Goal: Information Seeking & Learning: Learn about a topic

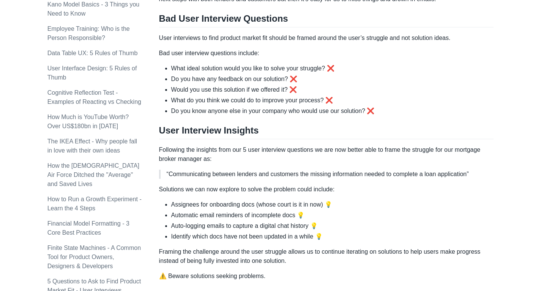
scroll to position [646, 0]
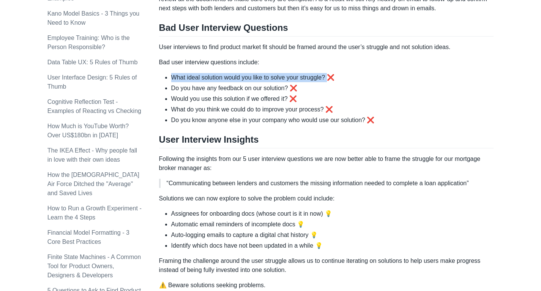
drag, startPoint x: 329, startPoint y: 79, endPoint x: 168, endPoint y: 79, distance: 160.7
click at [168, 79] on ul "What ideal solution would you like to solve your struggle? ❌ Do you have any fe…" at bounding box center [326, 99] width 335 height 52
click at [320, 91] on li "Do you have any feedback on our solution? ❌" at bounding box center [332, 88] width 323 height 9
drag, startPoint x: 366, startPoint y: 122, endPoint x: 359, endPoint y: 123, distance: 7.3
click at [359, 123] on li "Do you know anyone else in your company who would use our solution? ❌" at bounding box center [332, 119] width 323 height 9
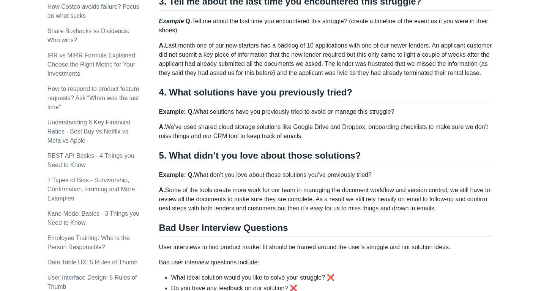
scroll to position [456, 0]
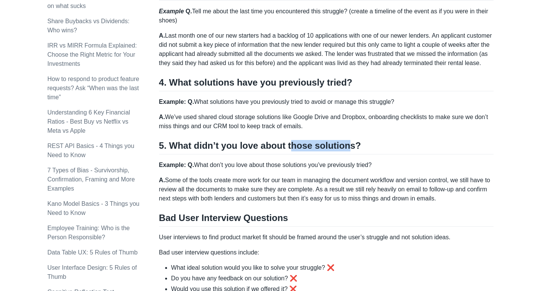
drag, startPoint x: 343, startPoint y: 145, endPoint x: 287, endPoint y: 145, distance: 55.8
click at [287, 145] on h2 "5. What didn’t you love about those solutions?" at bounding box center [326, 147] width 335 height 14
click at [274, 145] on h2 "5. What didn’t you love about those solutions?" at bounding box center [326, 147] width 335 height 14
drag, startPoint x: 283, startPoint y: 145, endPoint x: 251, endPoint y: 146, distance: 31.9
click at [251, 146] on h2 "5. What didn’t you love about those solutions?" at bounding box center [326, 147] width 335 height 14
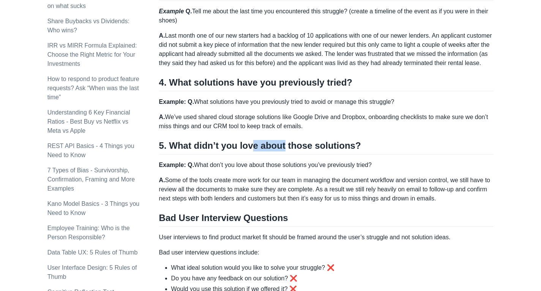
click at [262, 145] on h2 "5. What didn’t you love about those solutions?" at bounding box center [326, 147] width 335 height 14
drag, startPoint x: 280, startPoint y: 145, endPoint x: 261, endPoint y: 145, distance: 19.0
click at [261, 145] on h2 "5. What didn’t you love about those solutions?" at bounding box center [326, 147] width 335 height 14
drag, startPoint x: 257, startPoint y: 147, endPoint x: 286, endPoint y: 147, distance: 29.2
click at [286, 147] on h2 "5. What didn’t you love about those solutions?" at bounding box center [326, 147] width 335 height 14
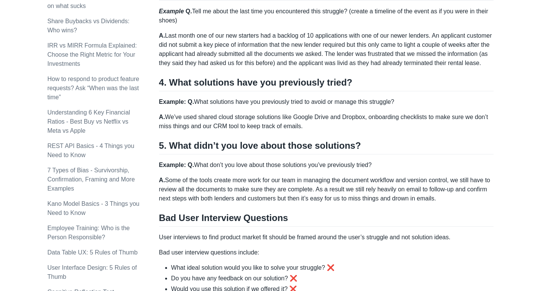
click at [312, 131] on div "Why do most startups fail to find product market fit? Because our confirmation …" at bounding box center [326, 78] width 335 height 801
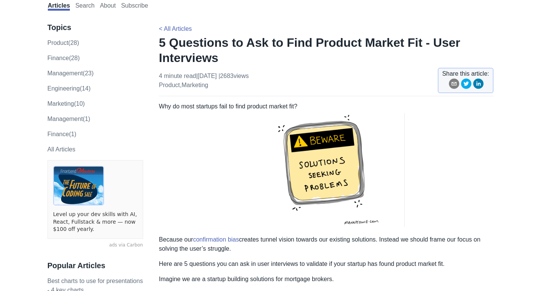
scroll to position [76, 0]
